Goal: Information Seeking & Learning: Understand process/instructions

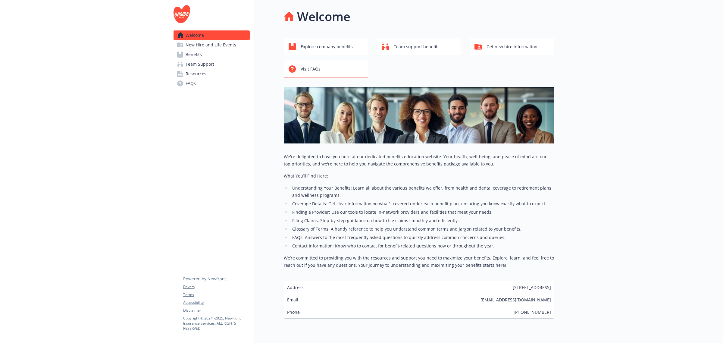
click at [189, 78] on span "Resources" at bounding box center [196, 74] width 21 height 10
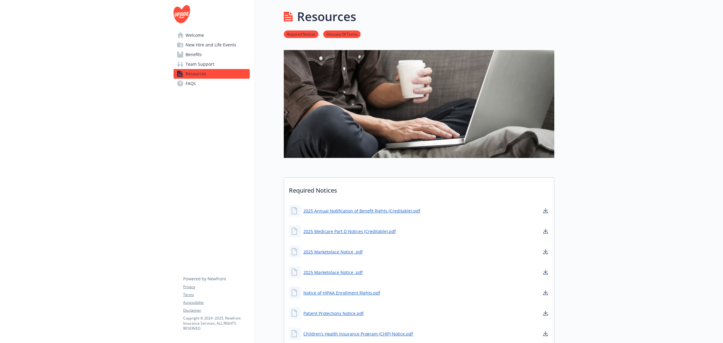
click at [197, 56] on span "Benefits" at bounding box center [194, 55] width 16 height 10
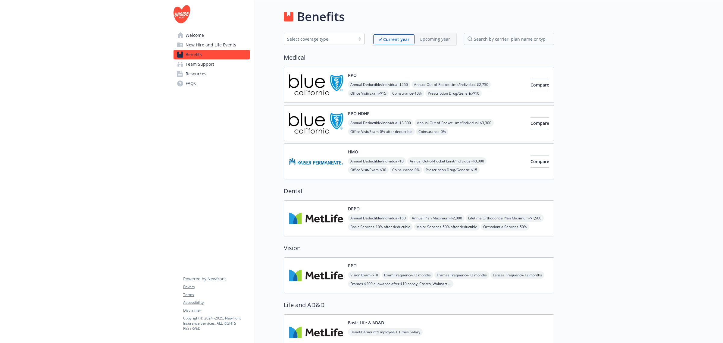
click at [195, 68] on span "Team Support" at bounding box center [200, 64] width 29 height 10
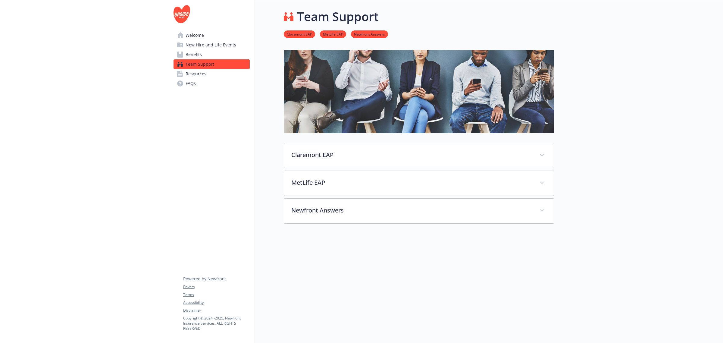
click at [201, 46] on span "New Hire and Life Events" at bounding box center [211, 45] width 51 height 10
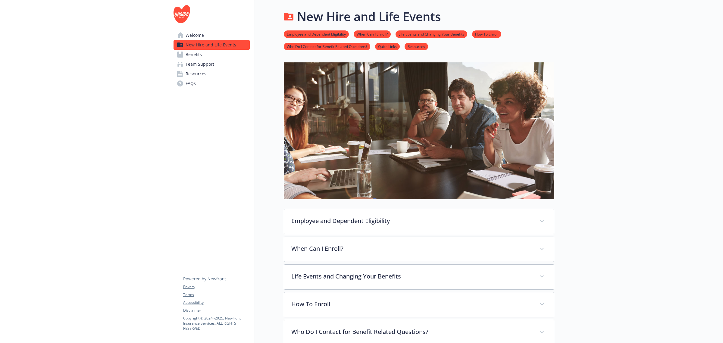
click at [199, 71] on span "Resources" at bounding box center [196, 74] width 21 height 10
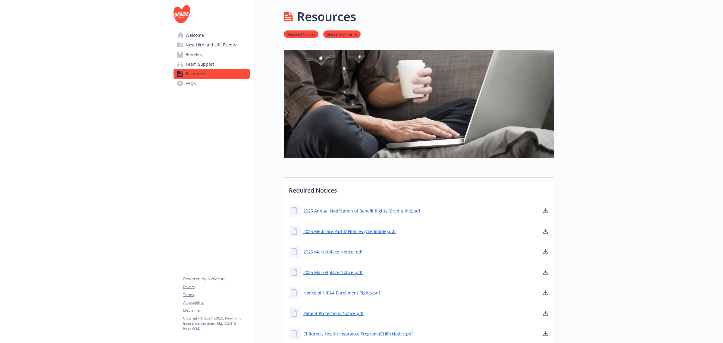
click at [193, 88] on span "FAQs" at bounding box center [191, 84] width 10 height 10
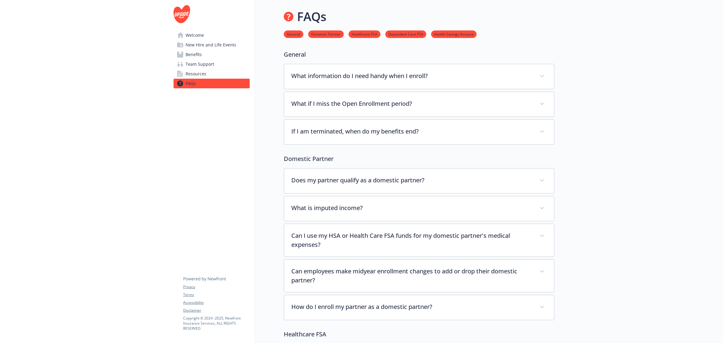
click at [200, 43] on span "New Hire and Life Events" at bounding box center [211, 45] width 51 height 10
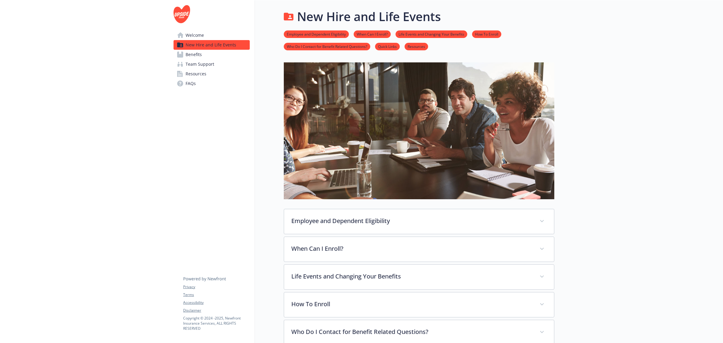
click at [204, 34] on link "Welcome" at bounding box center [211, 35] width 76 height 10
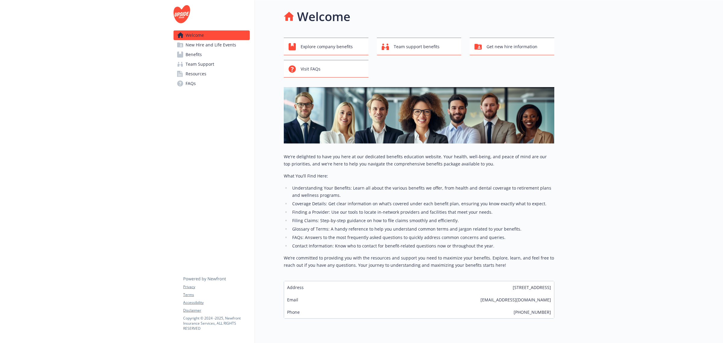
click at [206, 41] on span "New Hire and Life Events" at bounding box center [211, 45] width 51 height 10
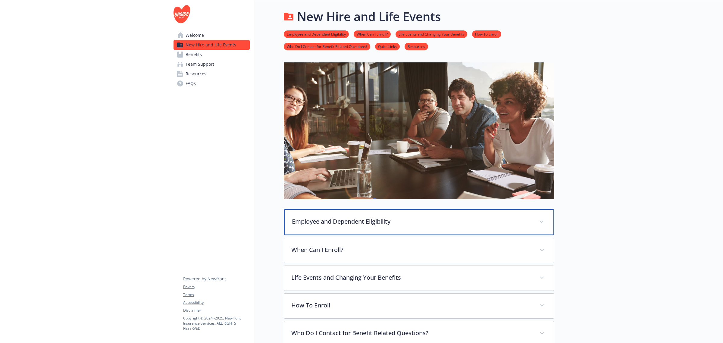
click at [376, 221] on p "Employee and Dependent Eligibility" at bounding box center [412, 221] width 240 height 9
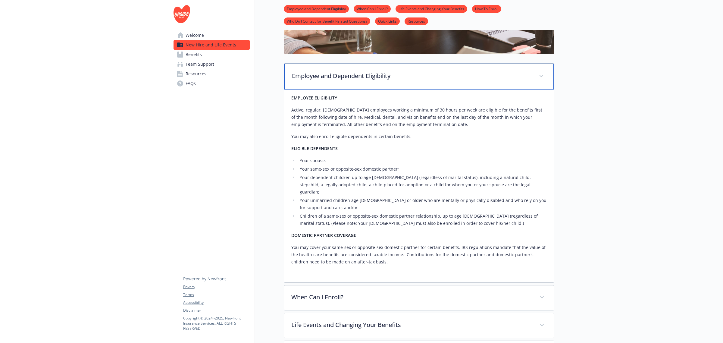
scroll to position [151, 0]
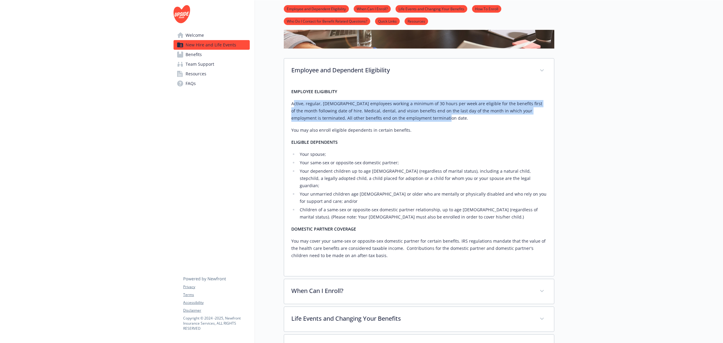
drag, startPoint x: 293, startPoint y: 104, endPoint x: 450, endPoint y: 117, distance: 158.0
click at [450, 117] on p "Active, regular, [DEMOGRAPHIC_DATA] employees working a minimum of 30 hours per…" at bounding box center [418, 111] width 255 height 22
click at [208, 55] on link "Benefits" at bounding box center [211, 55] width 76 height 10
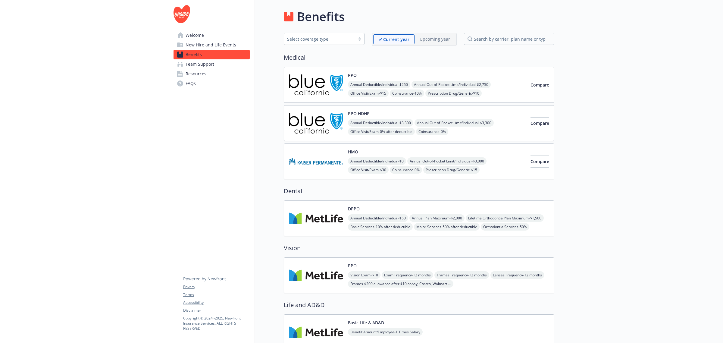
click at [237, 43] on link "New Hire and Life Events" at bounding box center [211, 45] width 76 height 10
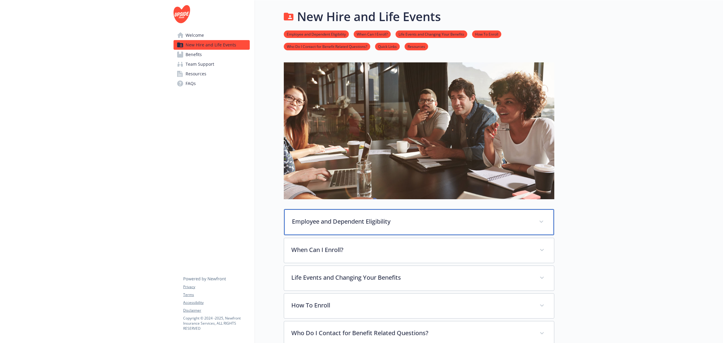
click at [344, 220] on p "Employee and Dependent Eligibility" at bounding box center [412, 221] width 240 height 9
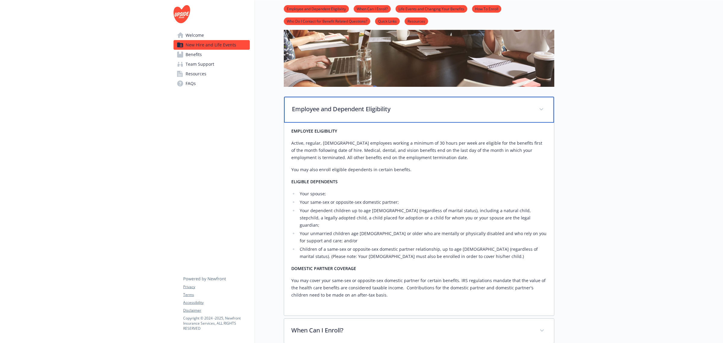
scroll to position [113, 0]
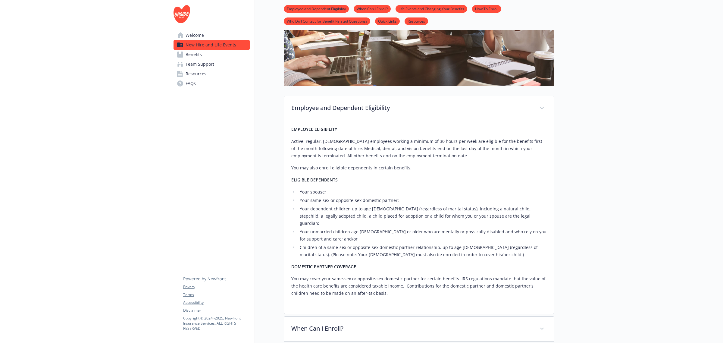
click at [201, 79] on link "FAQs" at bounding box center [211, 84] width 76 height 10
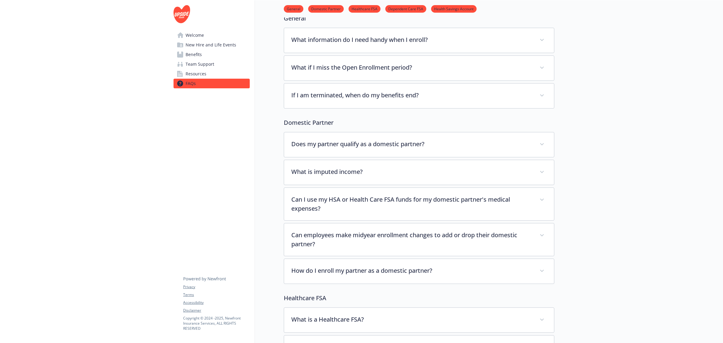
scroll to position [75, 0]
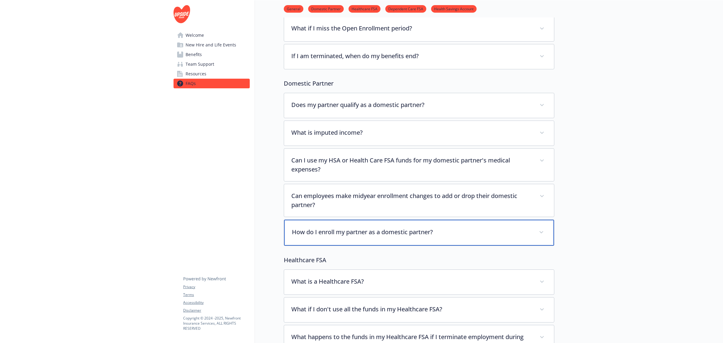
click at [357, 231] on p "How do I enroll my partner as a domestic partner?" at bounding box center [412, 231] width 240 height 9
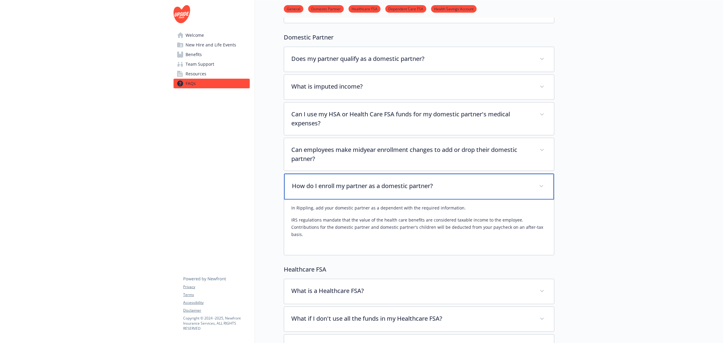
scroll to position [151, 0]
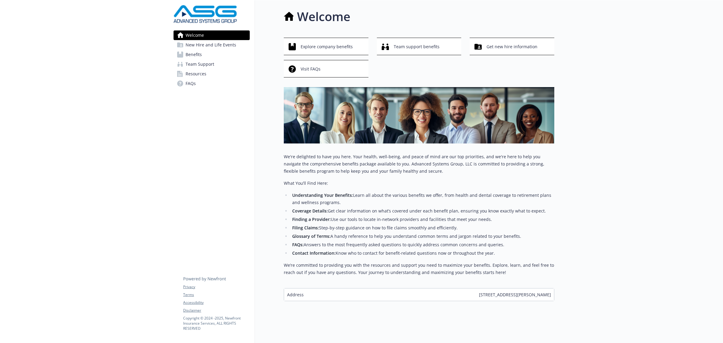
click at [231, 49] on span "New Hire and Life Events" at bounding box center [211, 45] width 51 height 10
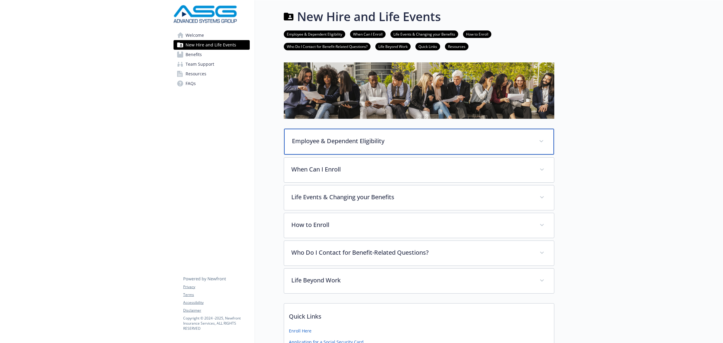
click at [359, 143] on p "Employee & Dependent Eligibility" at bounding box center [412, 140] width 240 height 9
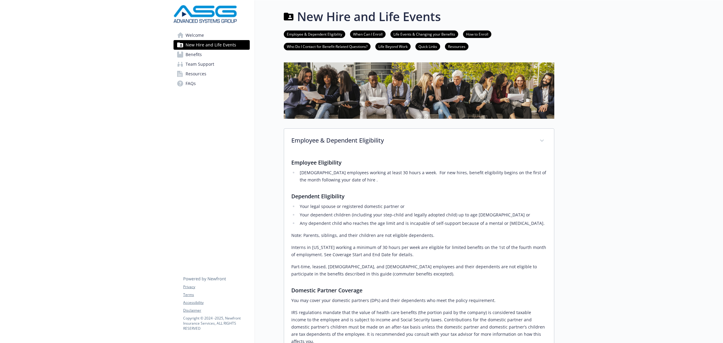
click at [200, 57] on span "Benefits" at bounding box center [194, 55] width 16 height 10
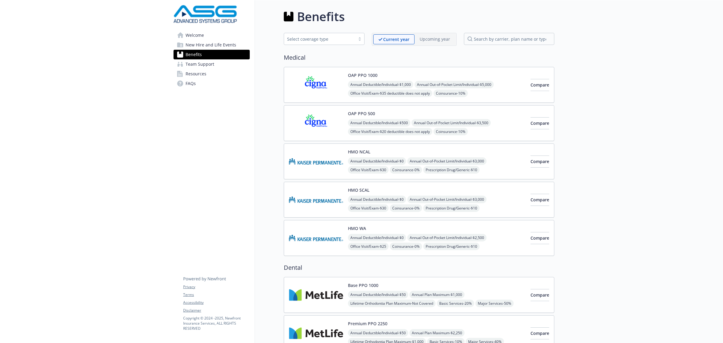
click at [184, 46] on link "New Hire and Life Events" at bounding box center [211, 45] width 76 height 10
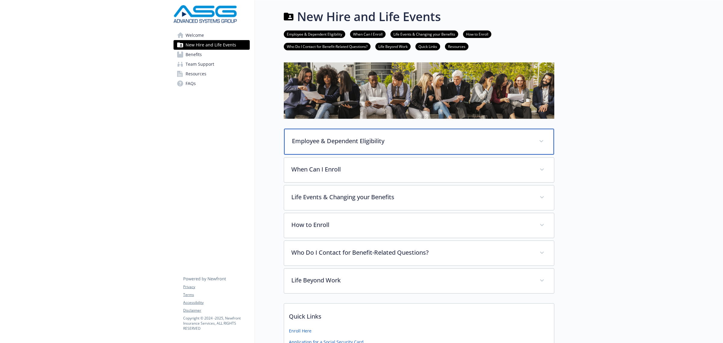
click at [337, 139] on p "Employee & Dependent Eligibility" at bounding box center [412, 140] width 240 height 9
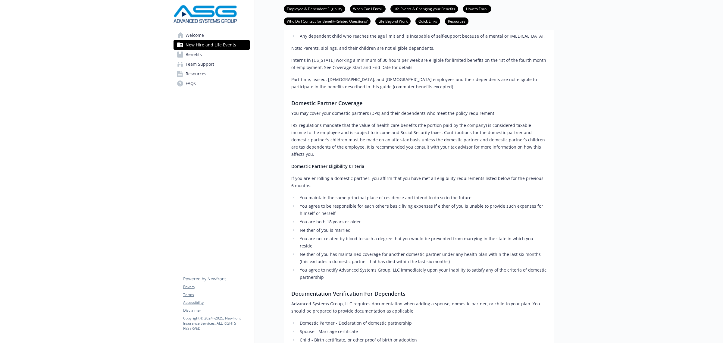
scroll to position [264, 0]
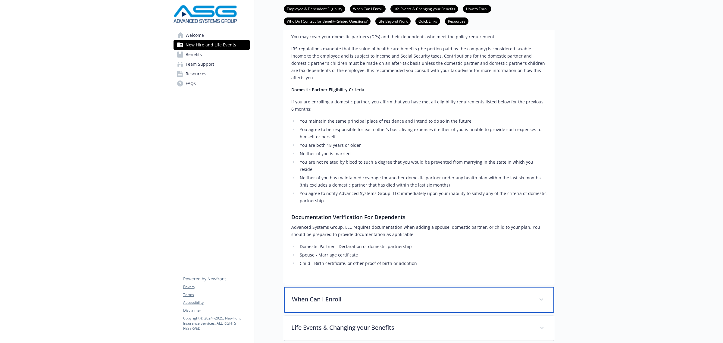
click at [347, 295] on p "When Can I Enroll" at bounding box center [412, 299] width 240 height 9
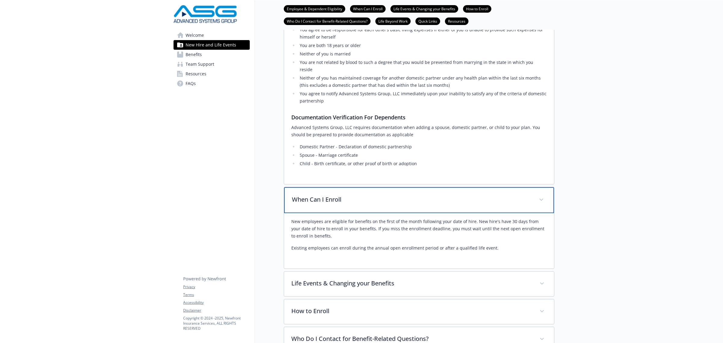
scroll to position [376, 0]
